Goal: Information Seeking & Learning: Learn about a topic

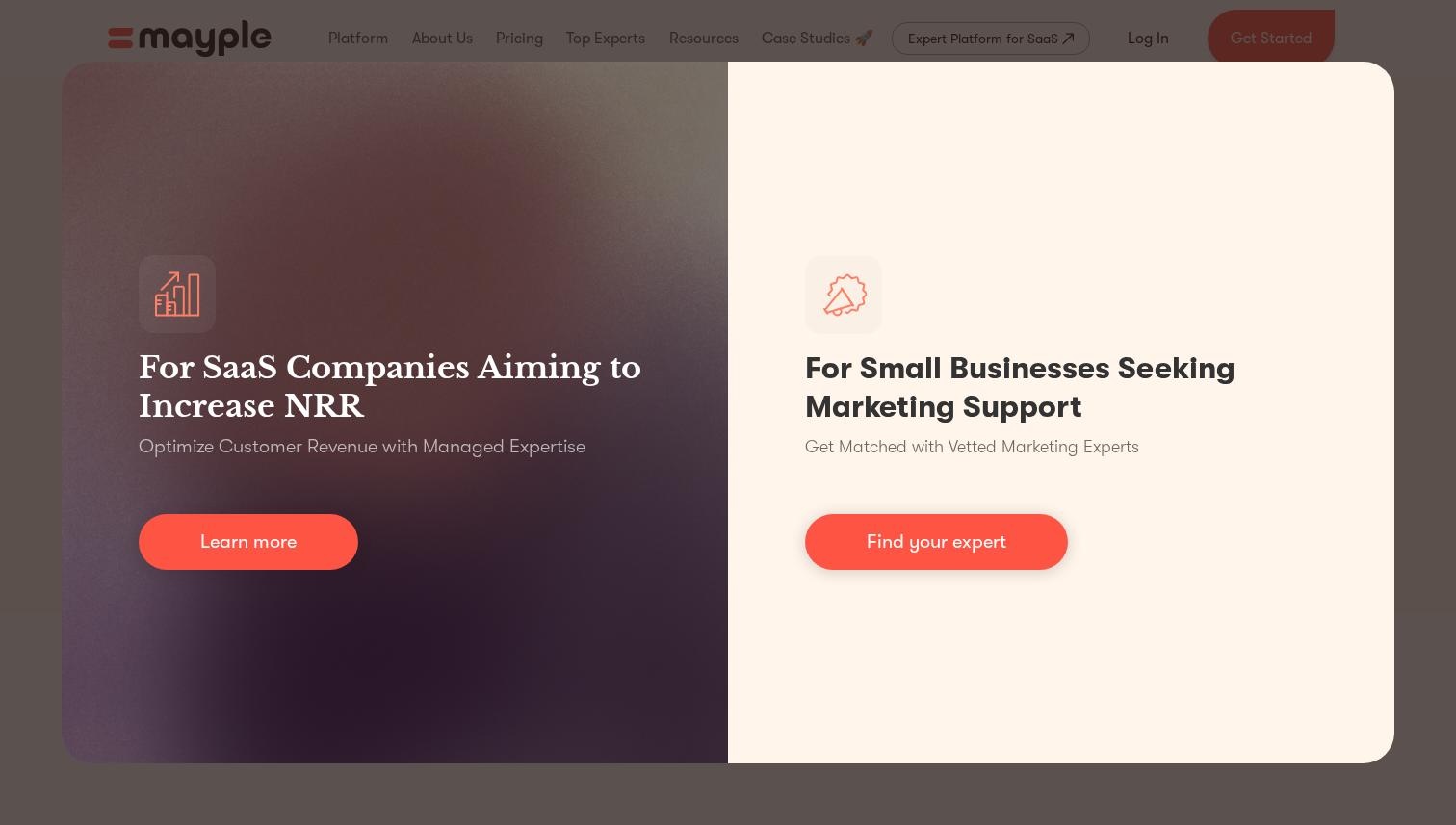
click at [1425, 17] on div "For SaaS Companies Aiming to Increase NRR Optimize Customer Revenue with Manage…" at bounding box center [728, 412] width 1456 height 825
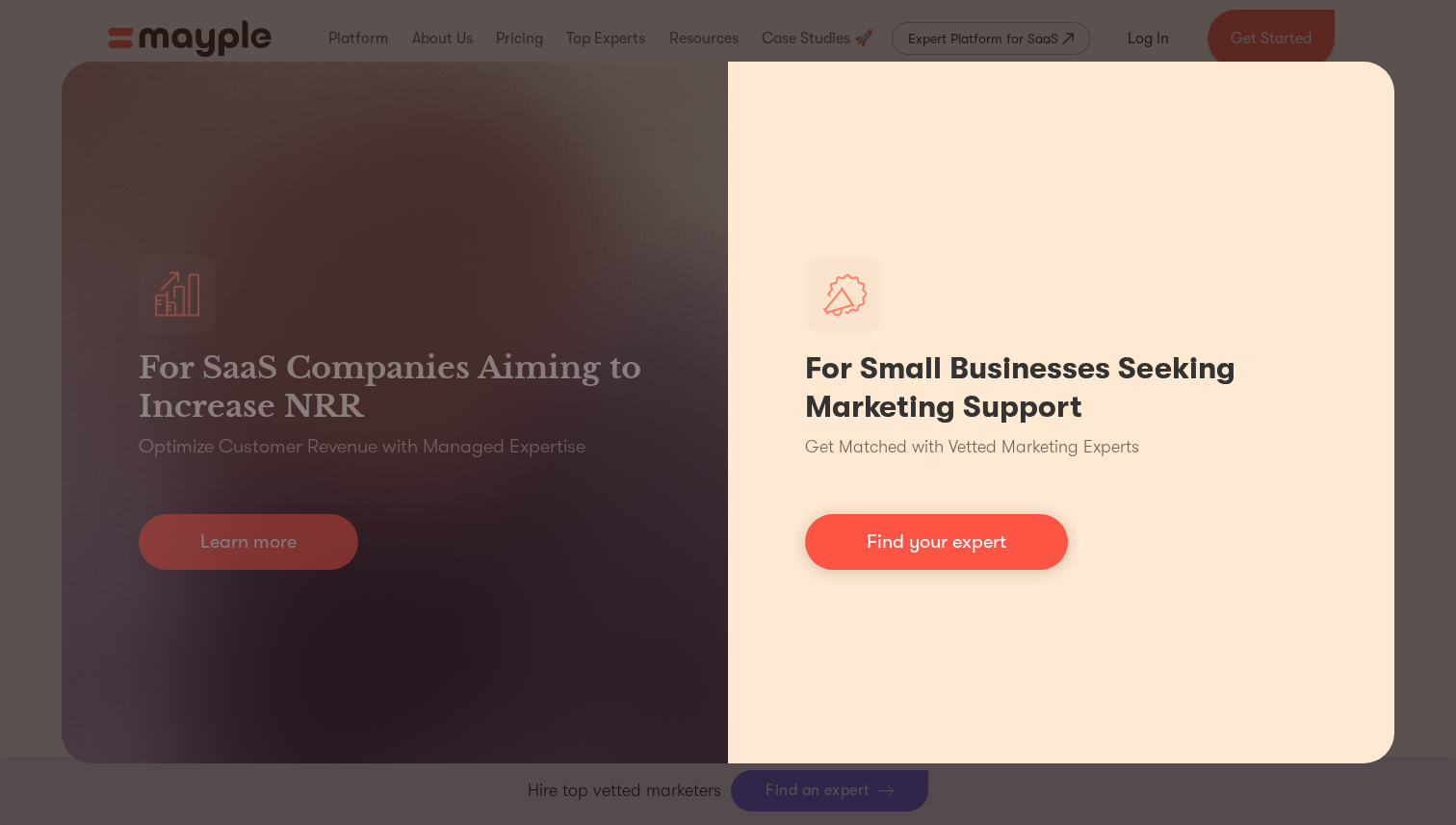
scroll to position [1344, 0]
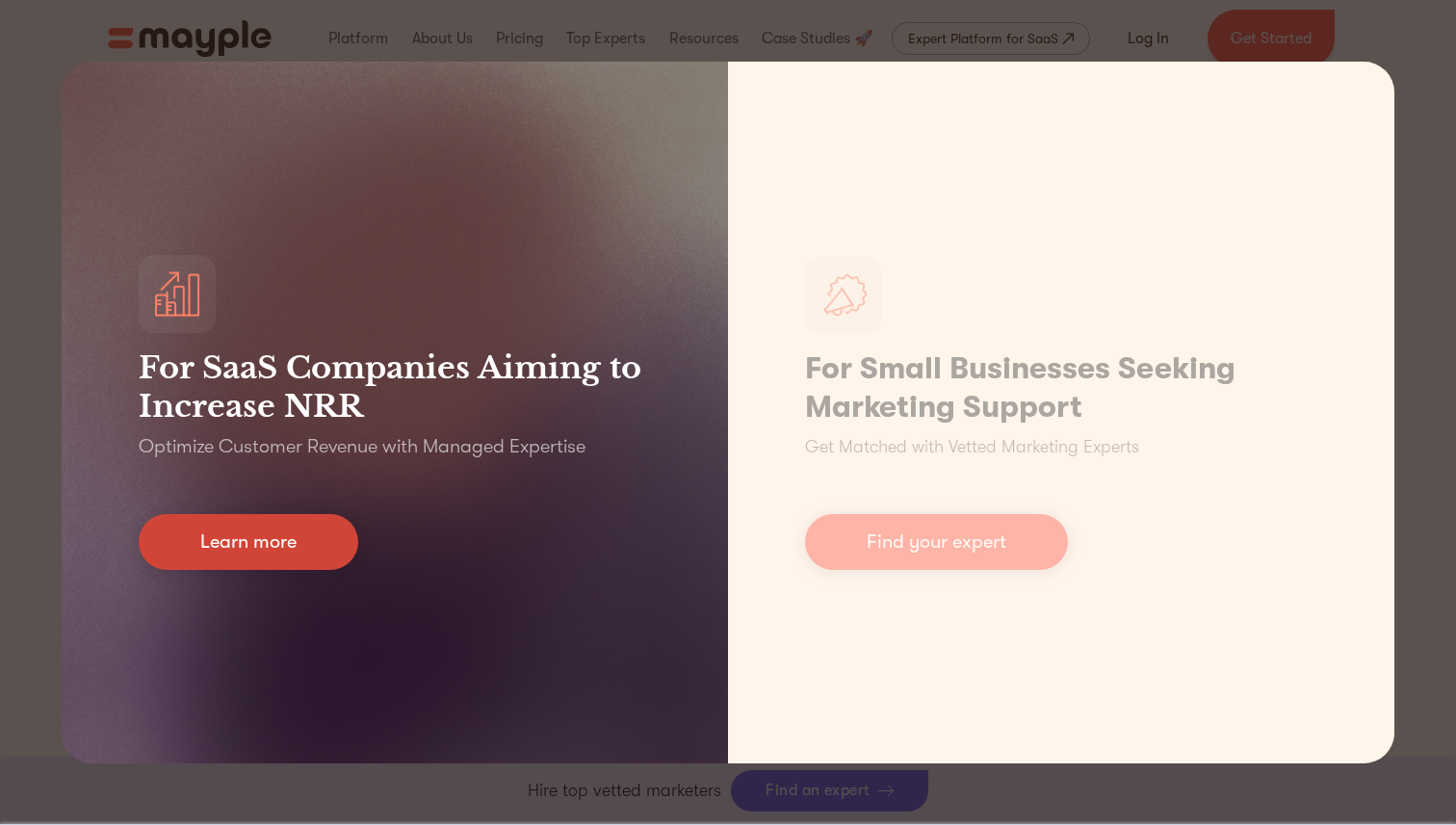
click at [283, 542] on link "Learn more" at bounding box center [249, 542] width 220 height 56
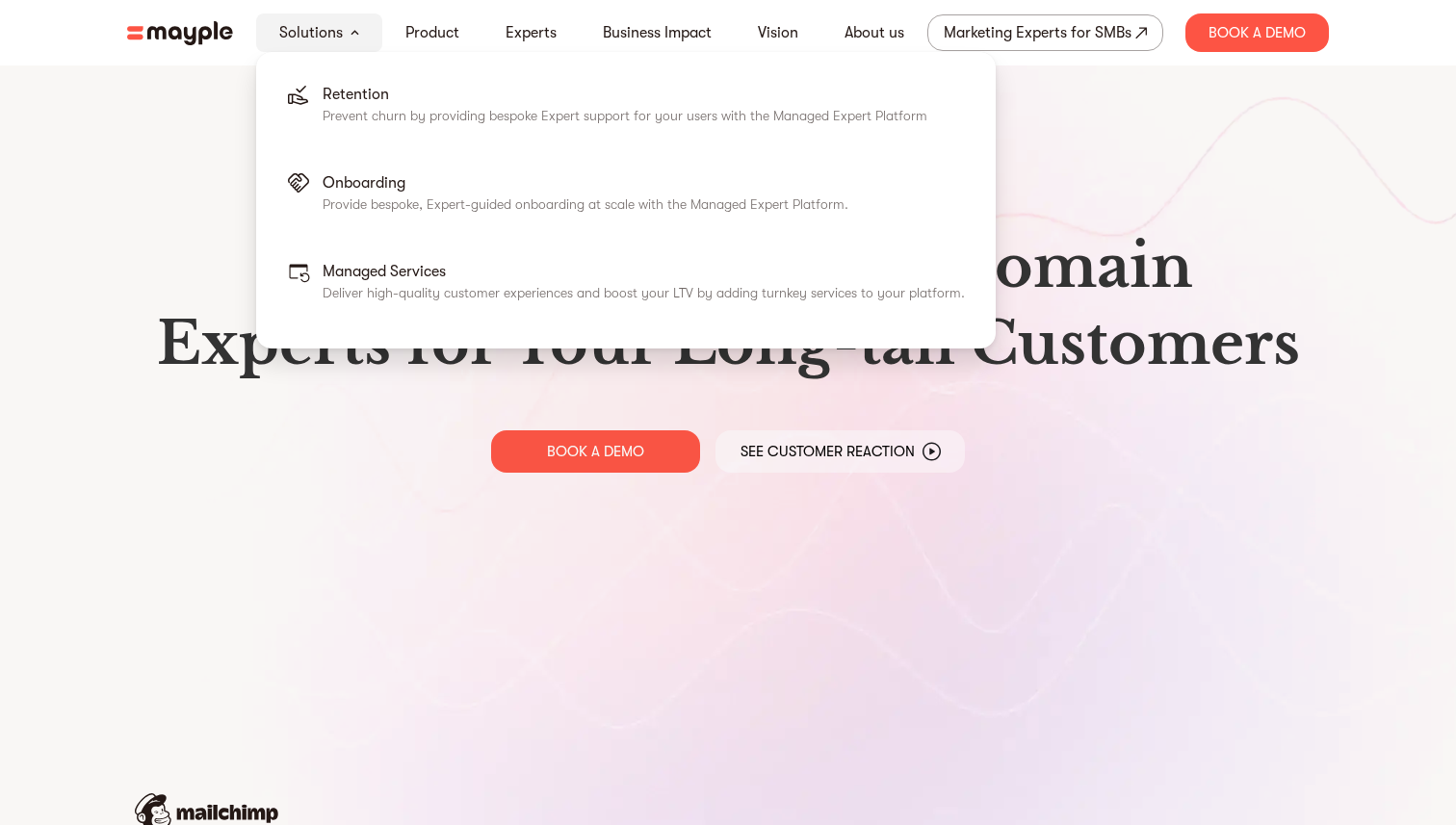
click at [325, 37] on link "Solutions" at bounding box center [312, 32] width 64 height 23
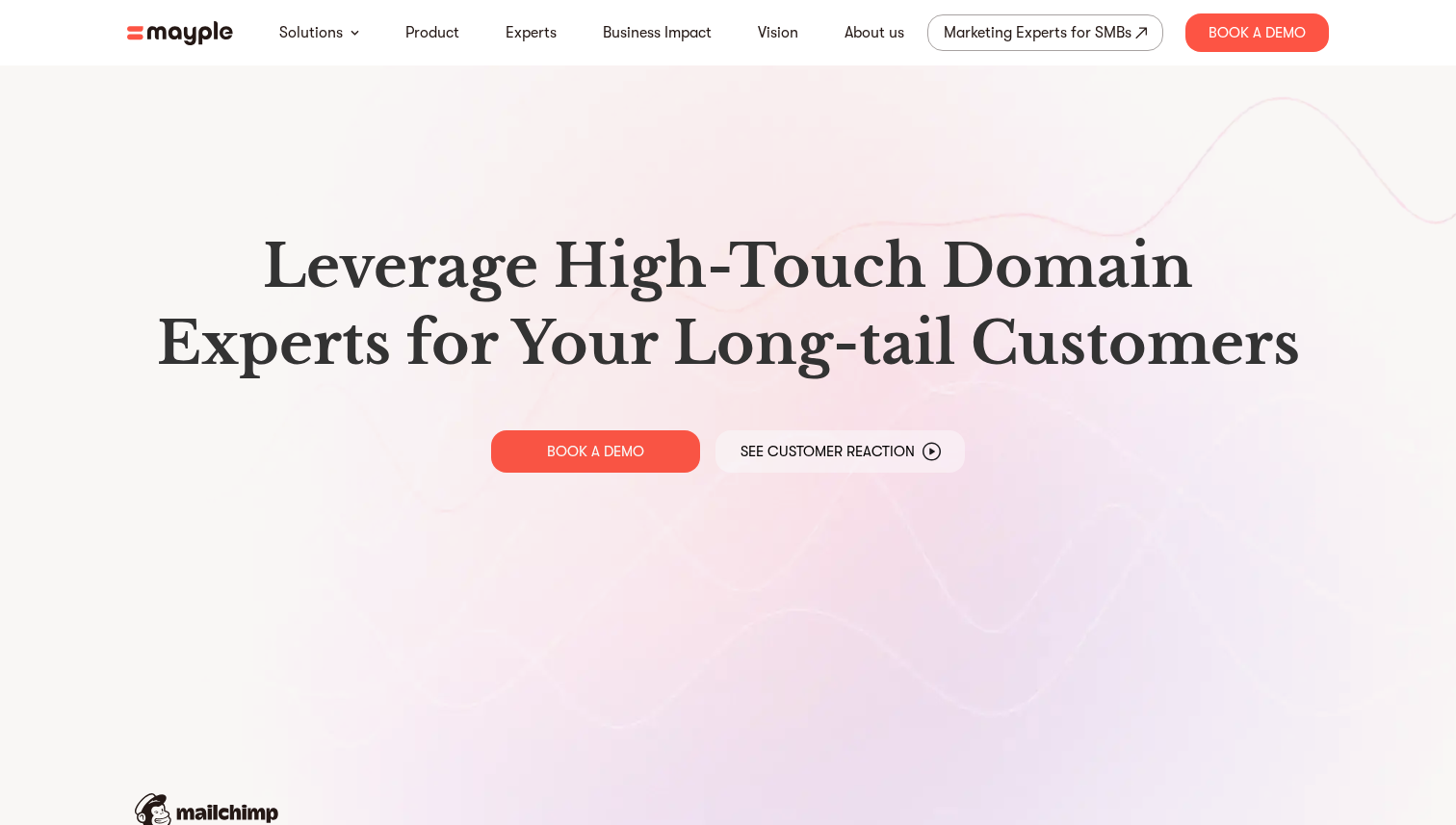
click at [440, 30] on link "Product" at bounding box center [433, 32] width 54 height 23
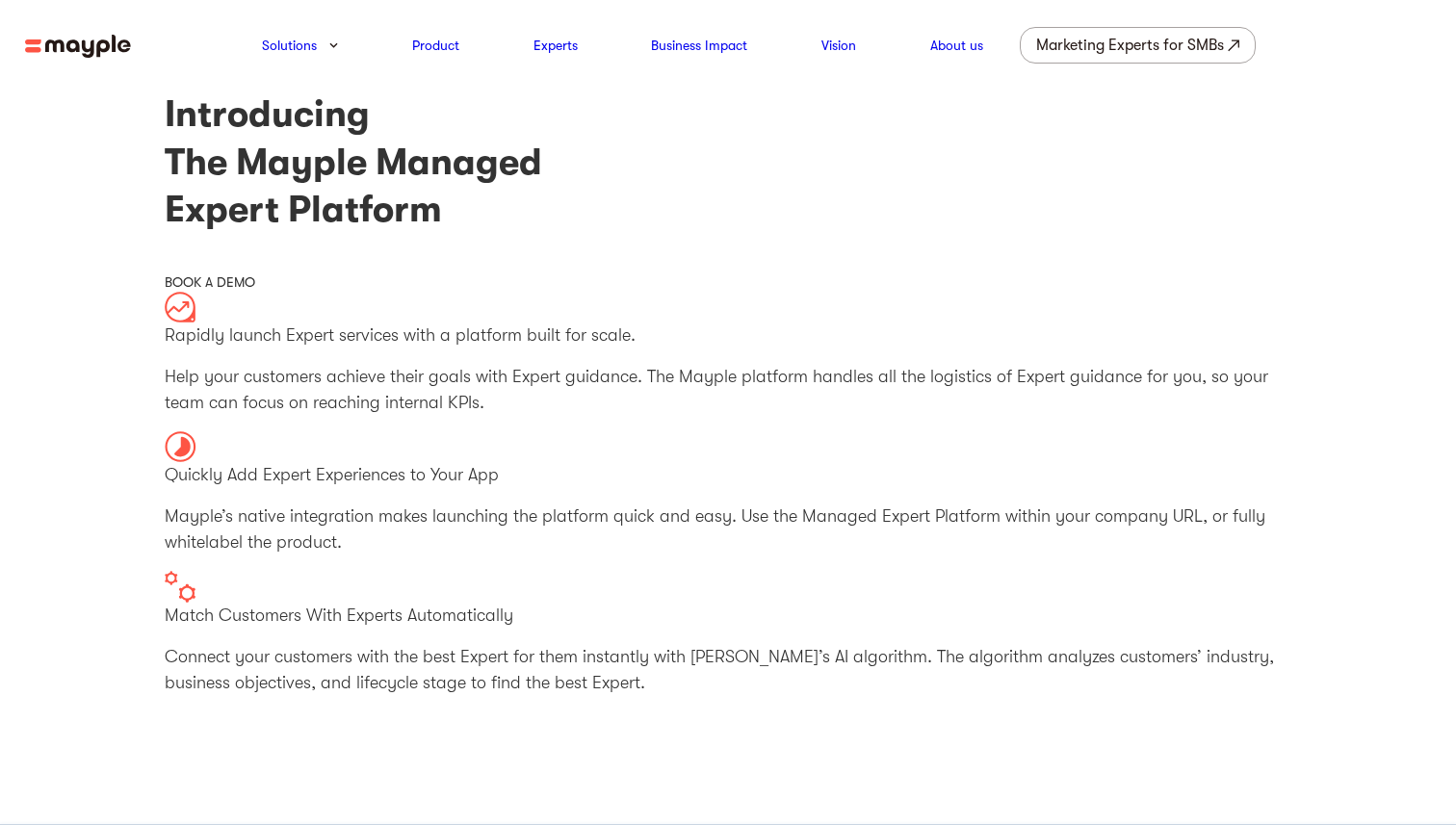
click at [94, 48] on img at bounding box center [78, 47] width 106 height 24
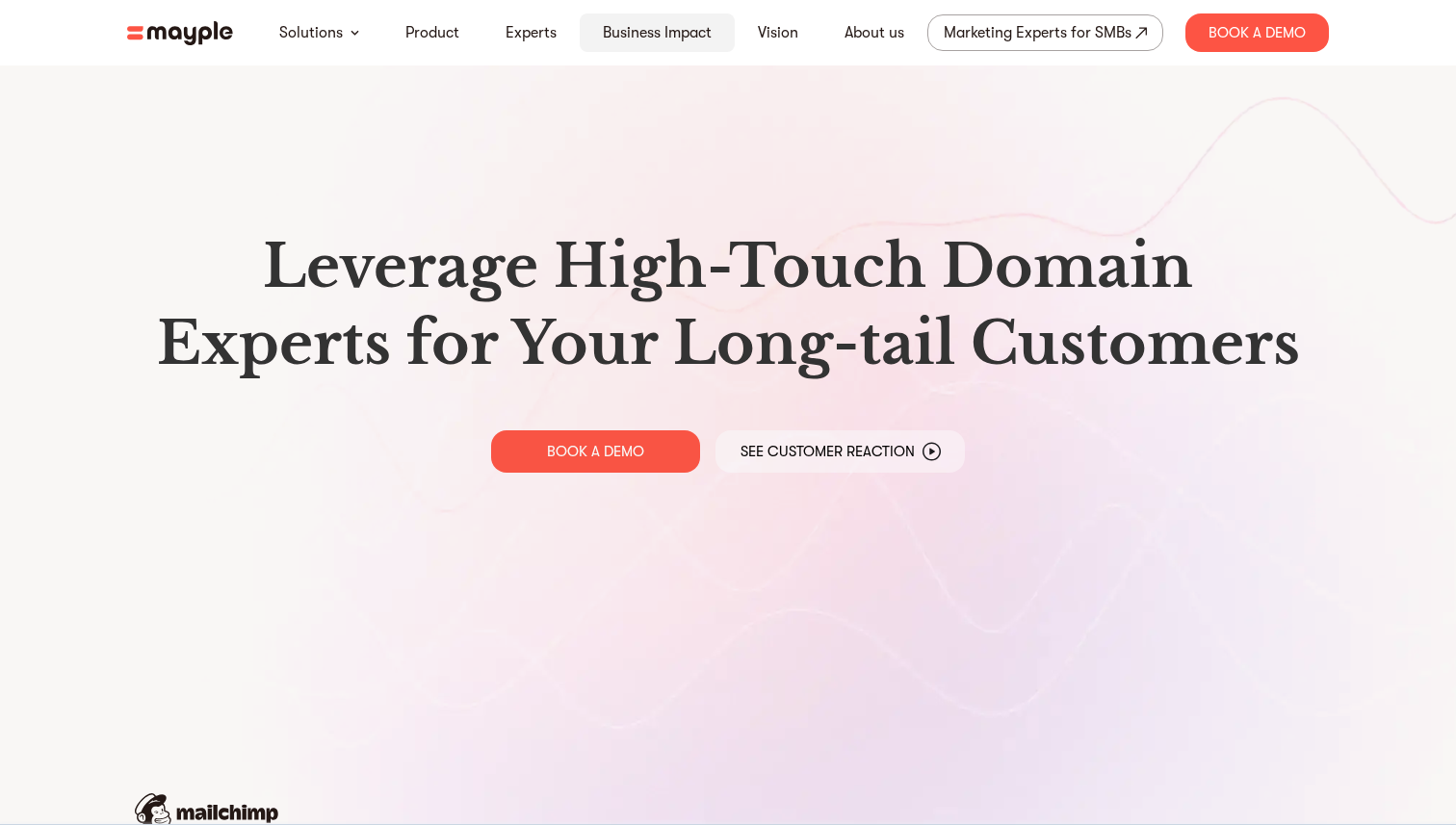
click at [679, 34] on link "Business Impact" at bounding box center [657, 32] width 109 height 23
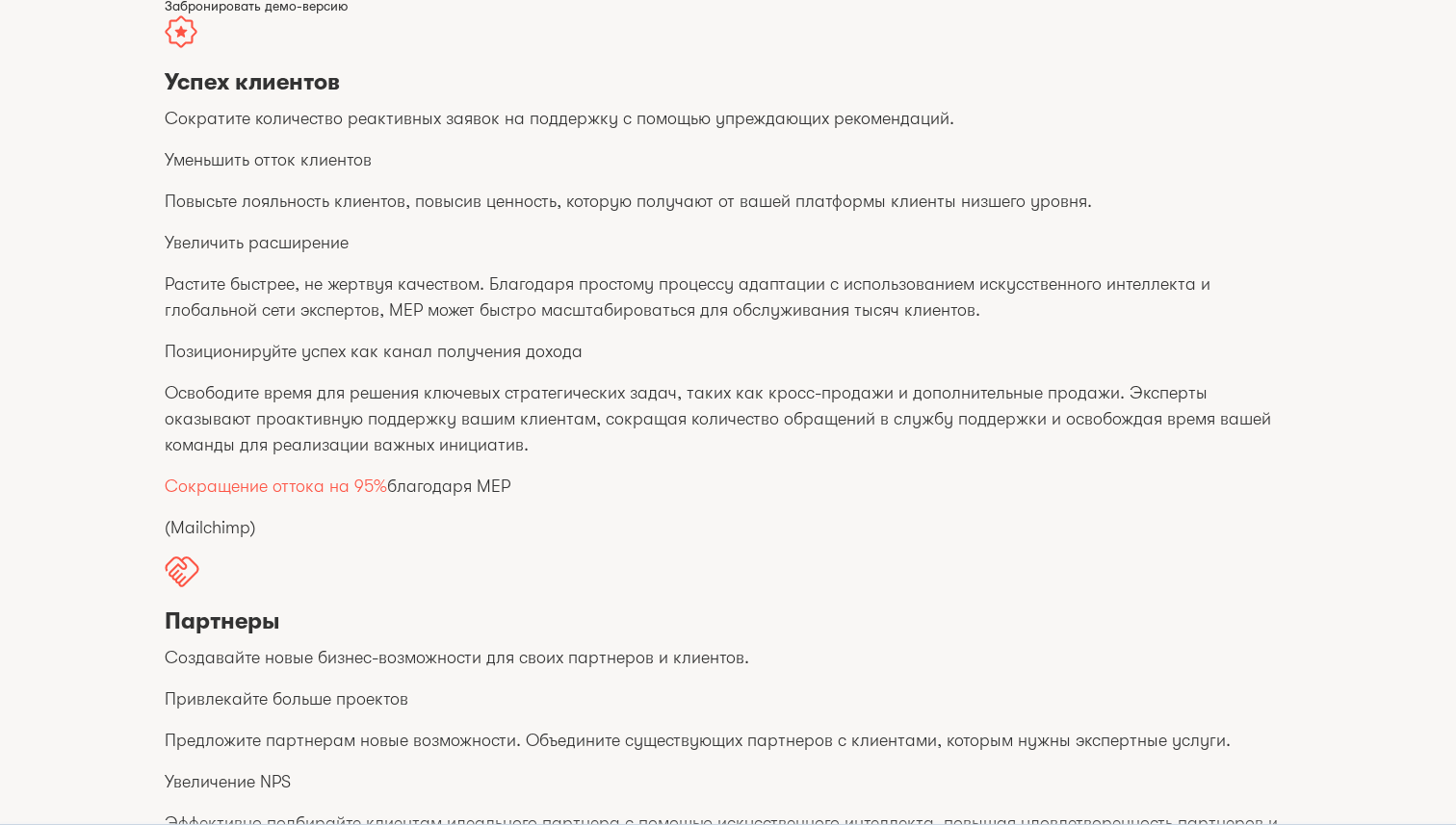
scroll to position [291, 0]
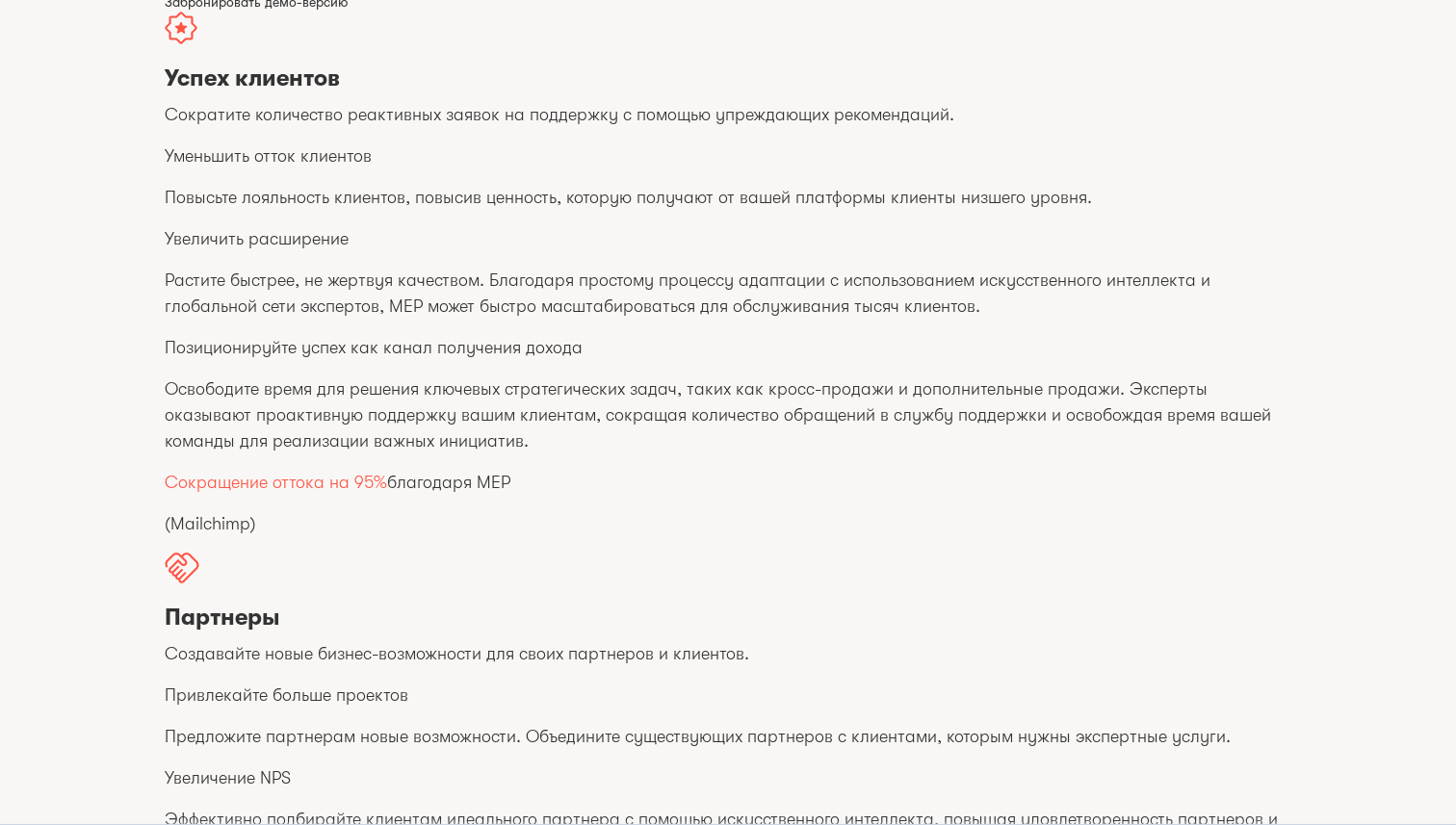
click at [405, 473] on font "благодаря MEP" at bounding box center [449, 481] width 123 height 19
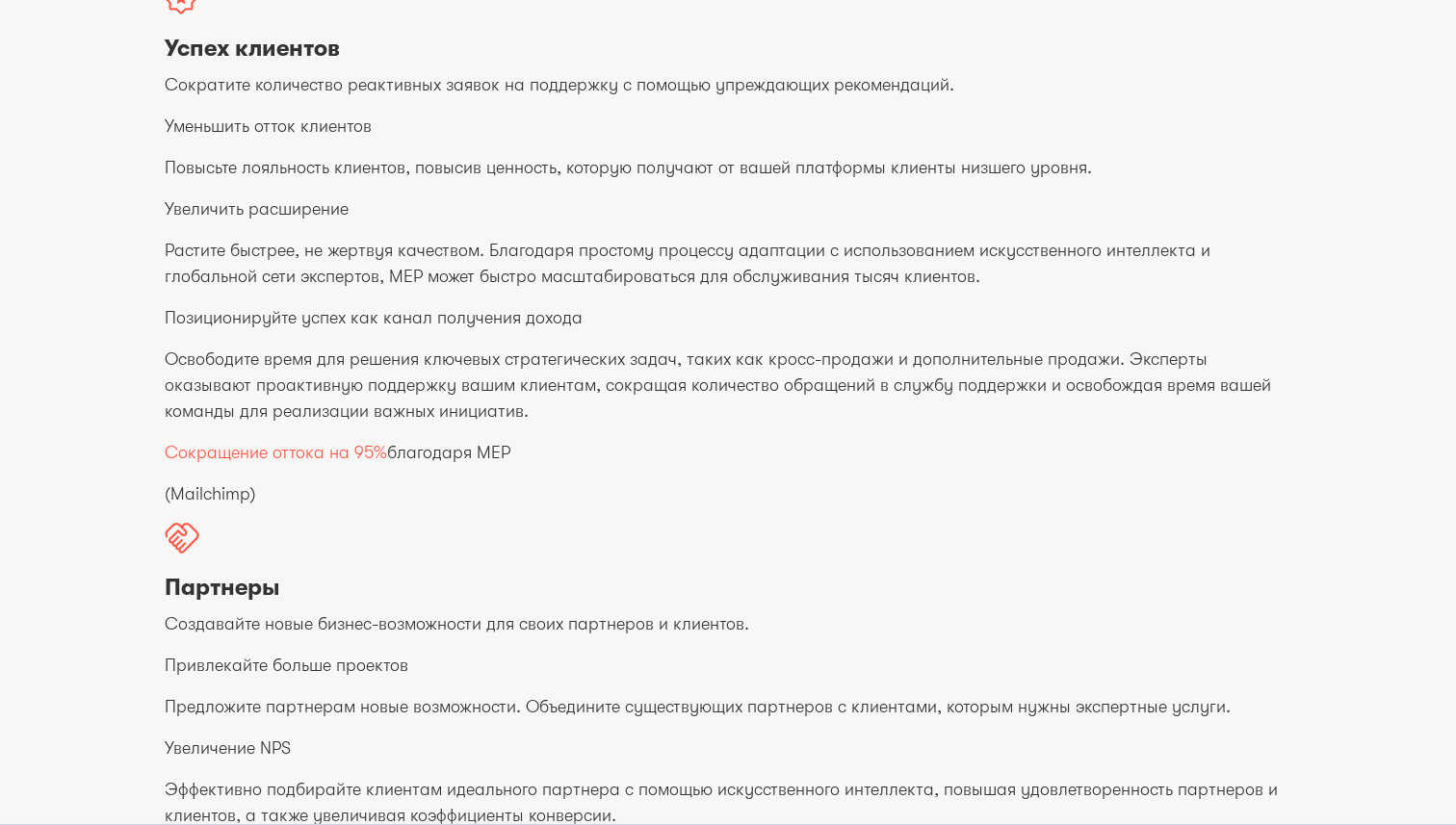
scroll to position [0, 0]
